Goal: Register for event/course

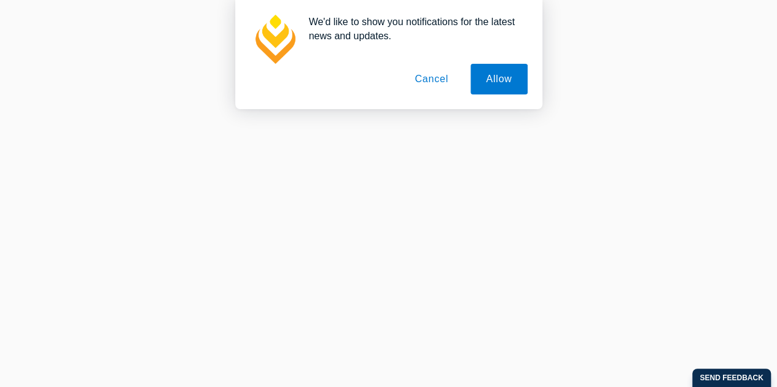
scroll to position [206, 0]
click at [483, 77] on button "Allow" at bounding box center [498, 79] width 56 height 31
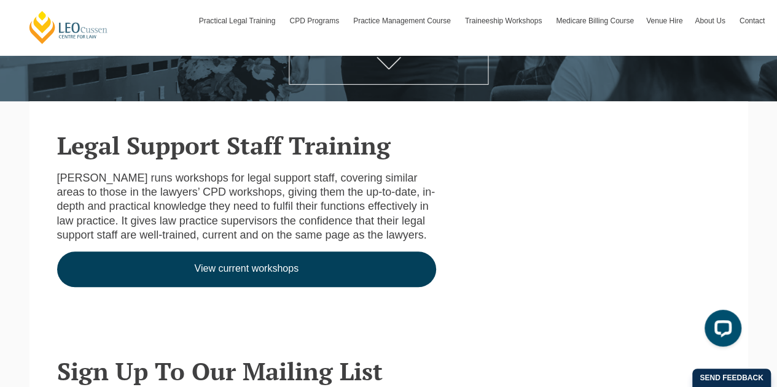
scroll to position [225, 0]
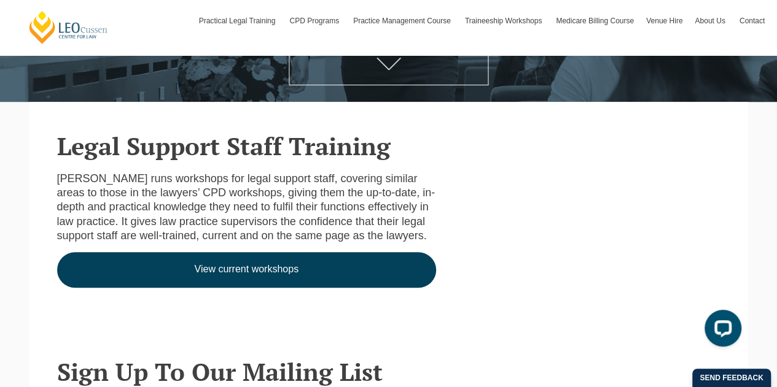
click at [270, 266] on link "View current workshops" at bounding box center [246, 270] width 379 height 36
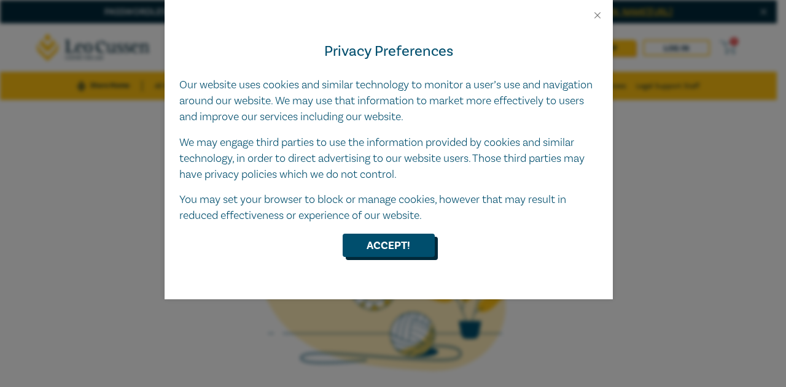
click at [393, 246] on button "Accept!" at bounding box center [389, 245] width 92 height 23
